Goal: Information Seeking & Learning: Find contact information

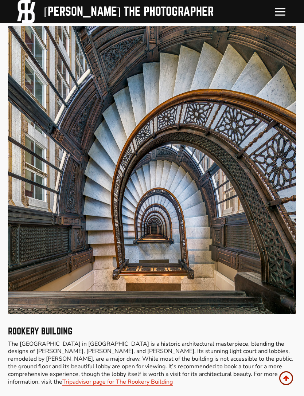
scroll to position [3979, 0]
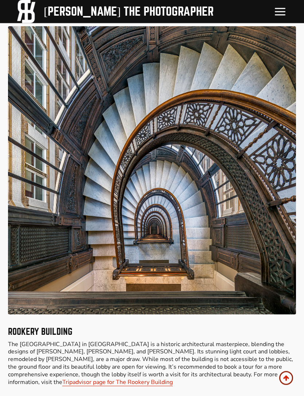
click at [173, 378] on link "Tripadvisor page for The Rookery Building" at bounding box center [117, 382] width 110 height 8
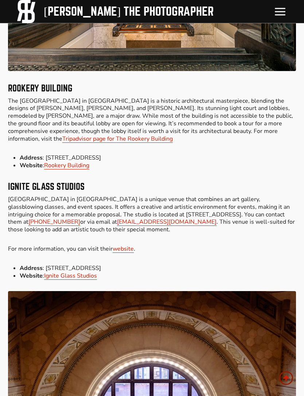
scroll to position [4223, 0]
click at [125, 245] on link "website" at bounding box center [123, 249] width 21 height 8
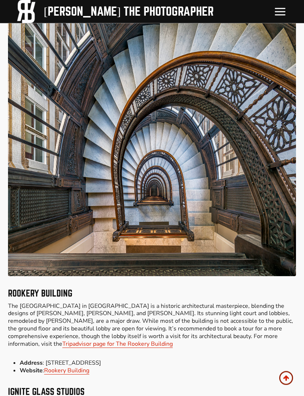
scroll to position [4014, 0]
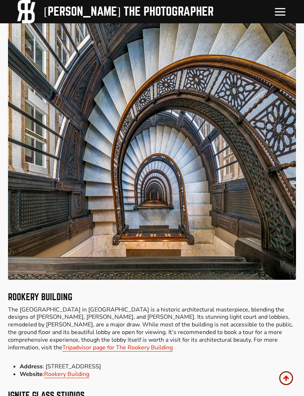
click at [62, 343] on link "Tripadvisor page for The Rookery Building" at bounding box center [117, 347] width 110 height 8
click at [84, 370] on link "Rookery Building" at bounding box center [66, 374] width 45 height 8
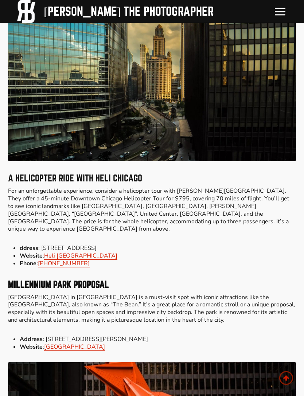
scroll to position [3337, 0]
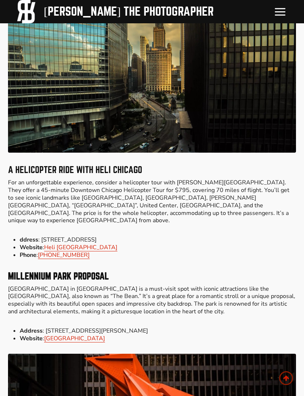
click at [83, 334] on link "[GEOGRAPHIC_DATA]" at bounding box center [74, 338] width 61 height 8
click at [82, 334] on link "[GEOGRAPHIC_DATA]" at bounding box center [74, 338] width 61 height 8
click at [75, 334] on link "[GEOGRAPHIC_DATA]" at bounding box center [74, 338] width 61 height 8
click at [78, 334] on link "[GEOGRAPHIC_DATA]" at bounding box center [74, 338] width 61 height 8
click at [77, 334] on link "[GEOGRAPHIC_DATA]" at bounding box center [74, 338] width 61 height 8
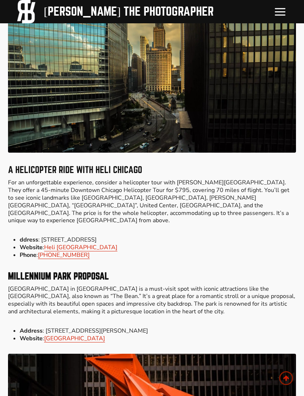
click at [79, 334] on link "[GEOGRAPHIC_DATA]" at bounding box center [74, 338] width 61 height 8
click at [234, 236] on li "ddress : [STREET_ADDRESS]" at bounding box center [158, 240] width 276 height 8
click at [71, 334] on link "[GEOGRAPHIC_DATA]" at bounding box center [74, 338] width 61 height 8
click at [183, 251] on li "Phone : [PHONE_NUMBER]" at bounding box center [158, 255] width 276 height 8
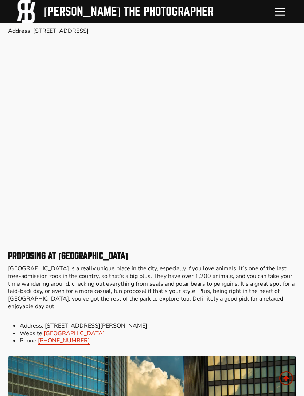
scroll to position [2885, 0]
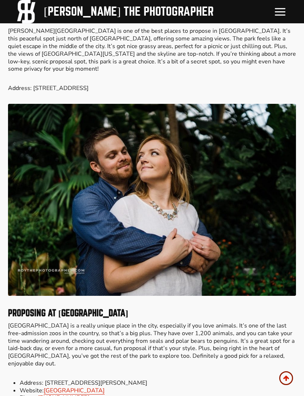
click at [76, 386] on link "[GEOGRAPHIC_DATA]" at bounding box center [74, 390] width 61 height 8
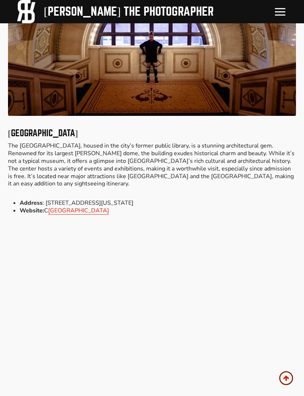
scroll to position [4589, 0]
